Goal: Transaction & Acquisition: Download file/media

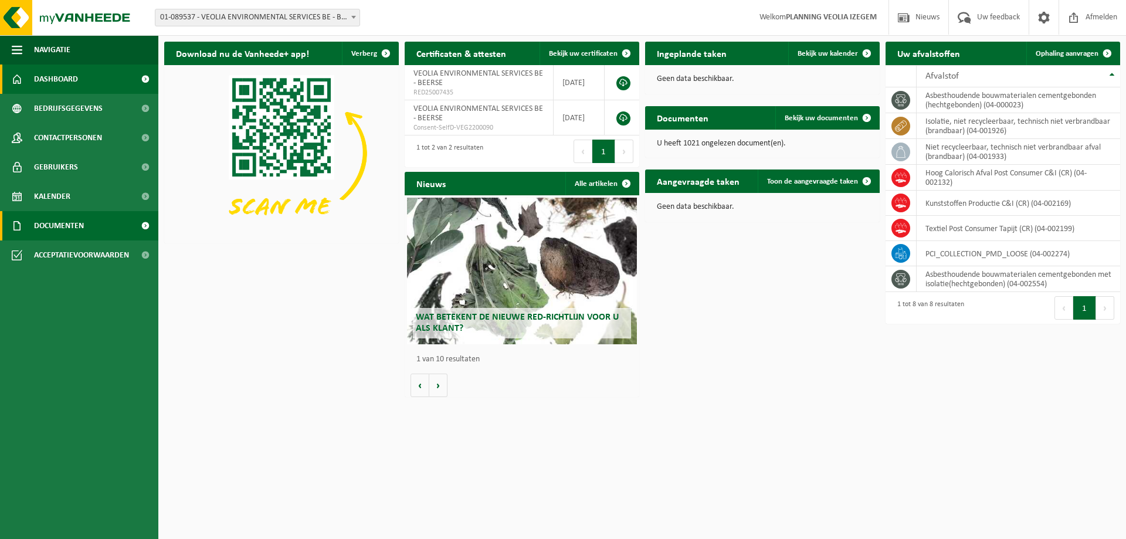
click at [66, 233] on span "Documenten" at bounding box center [59, 225] width 50 height 29
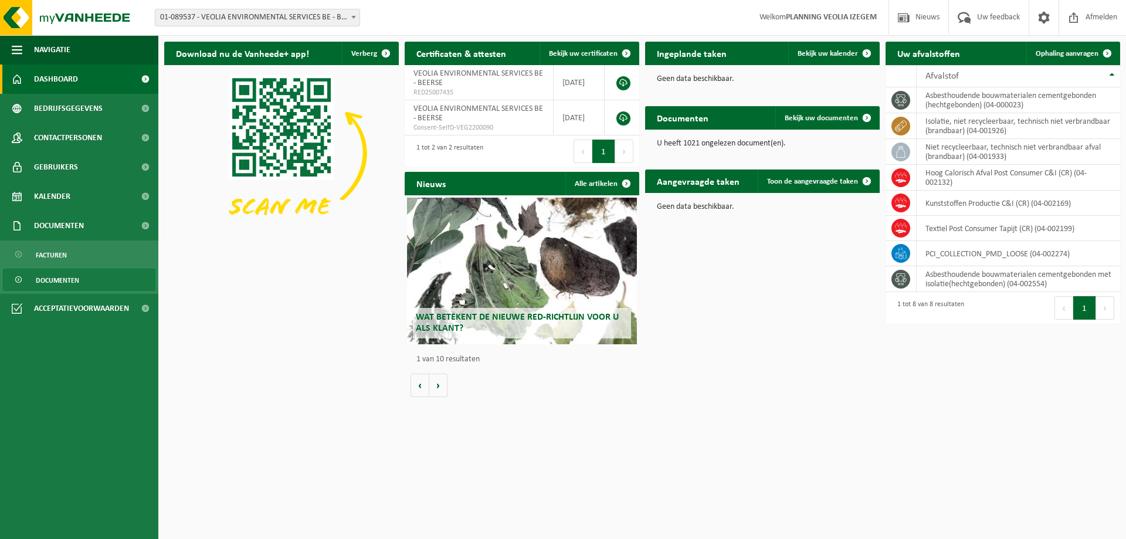
click at [78, 277] on span "Documenten" at bounding box center [57, 280] width 43 height 22
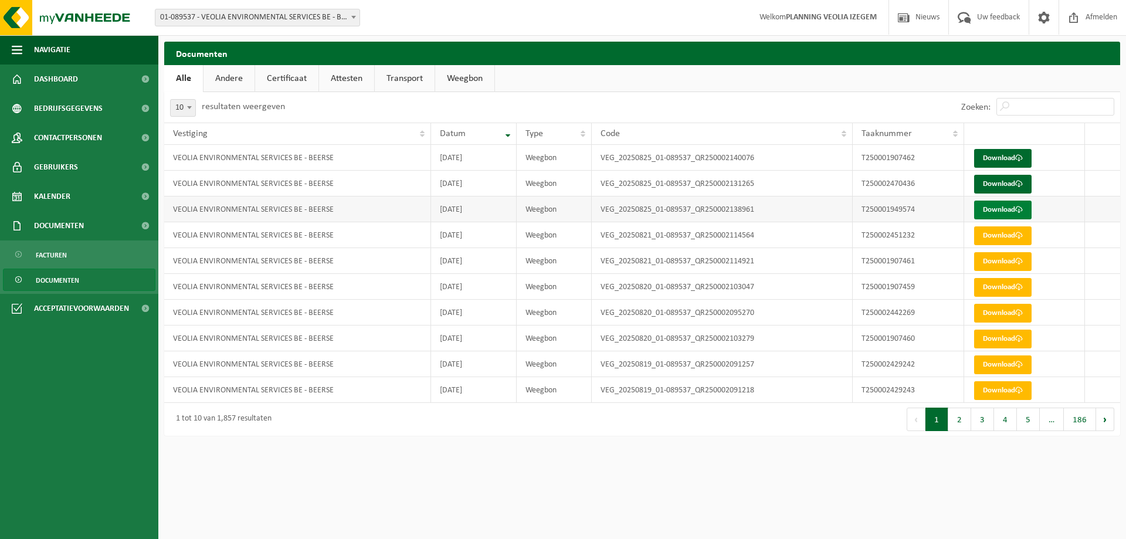
click at [996, 205] on link "Download" at bounding box center [1002, 210] width 57 height 19
click at [1003, 179] on link "Download" at bounding box center [1002, 184] width 57 height 19
click at [1005, 158] on link "Download" at bounding box center [1002, 158] width 57 height 19
